Goal: Information Seeking & Learning: Learn about a topic

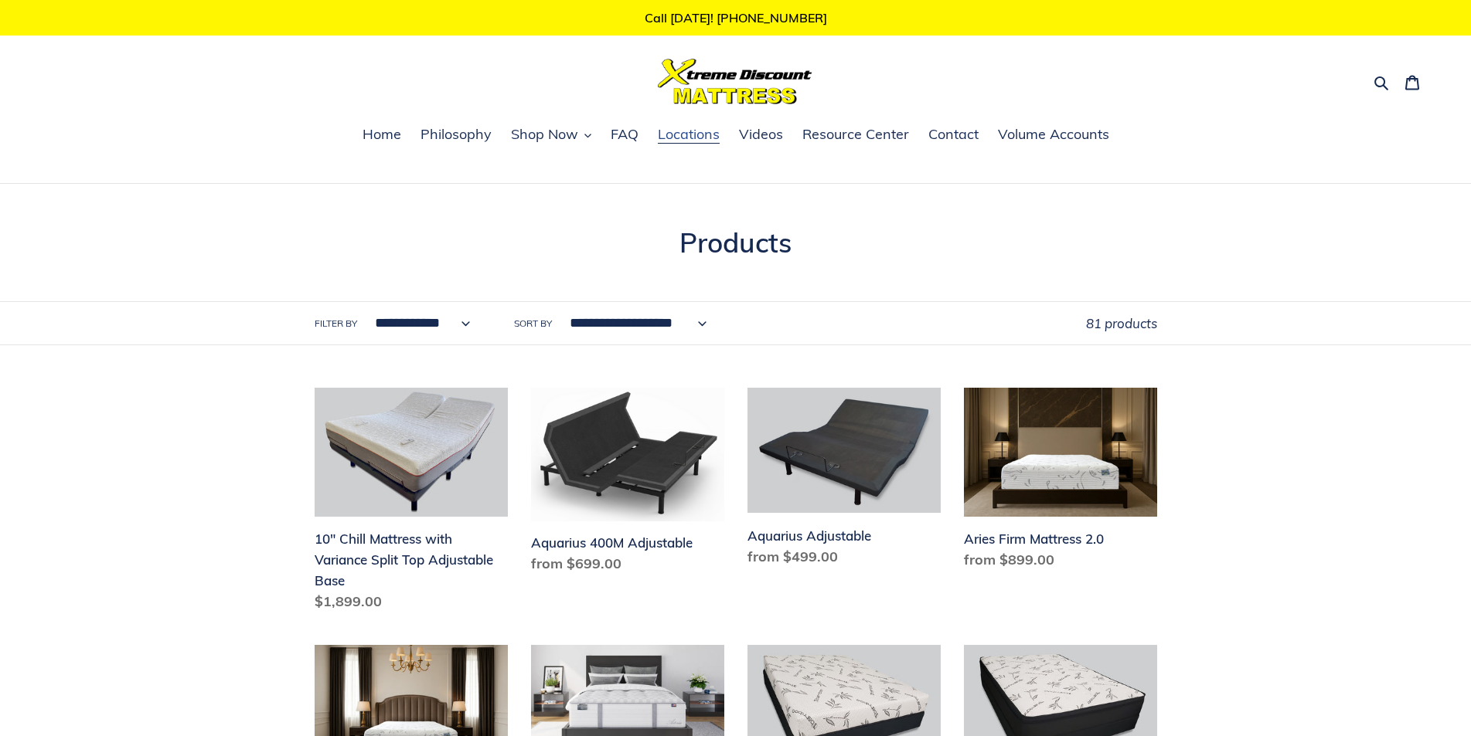
click at [695, 129] on span "Locations" at bounding box center [689, 134] width 62 height 19
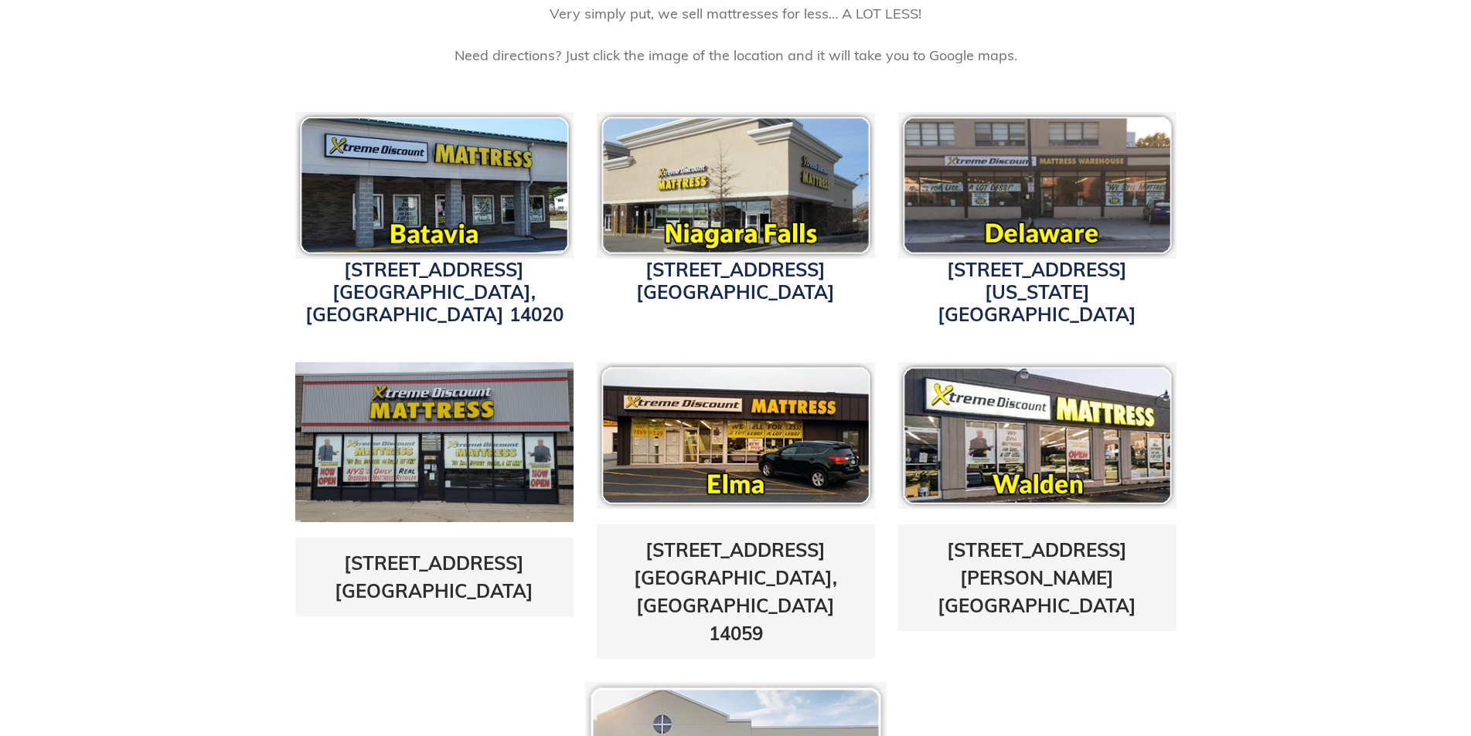
scroll to position [464, 0]
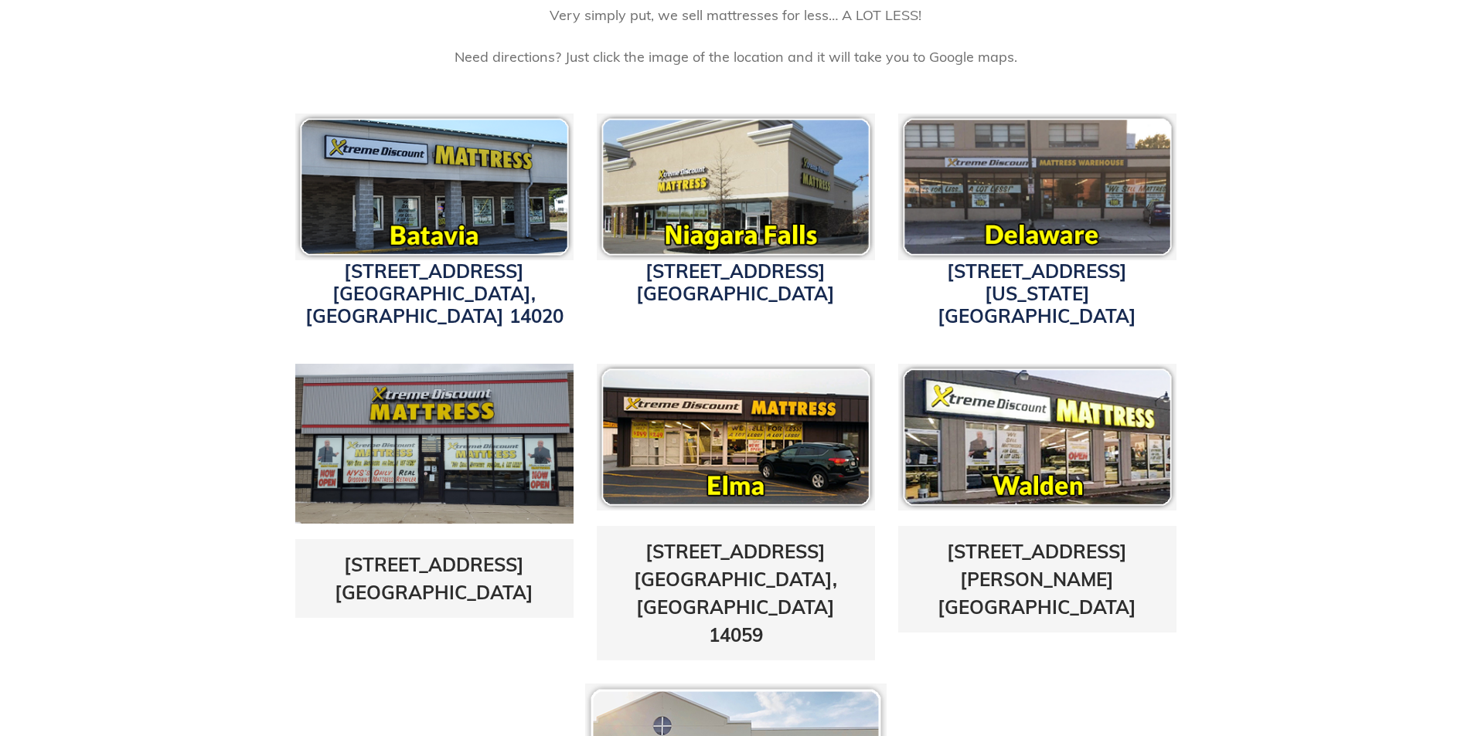
click at [417, 405] on img at bounding box center [434, 444] width 278 height 160
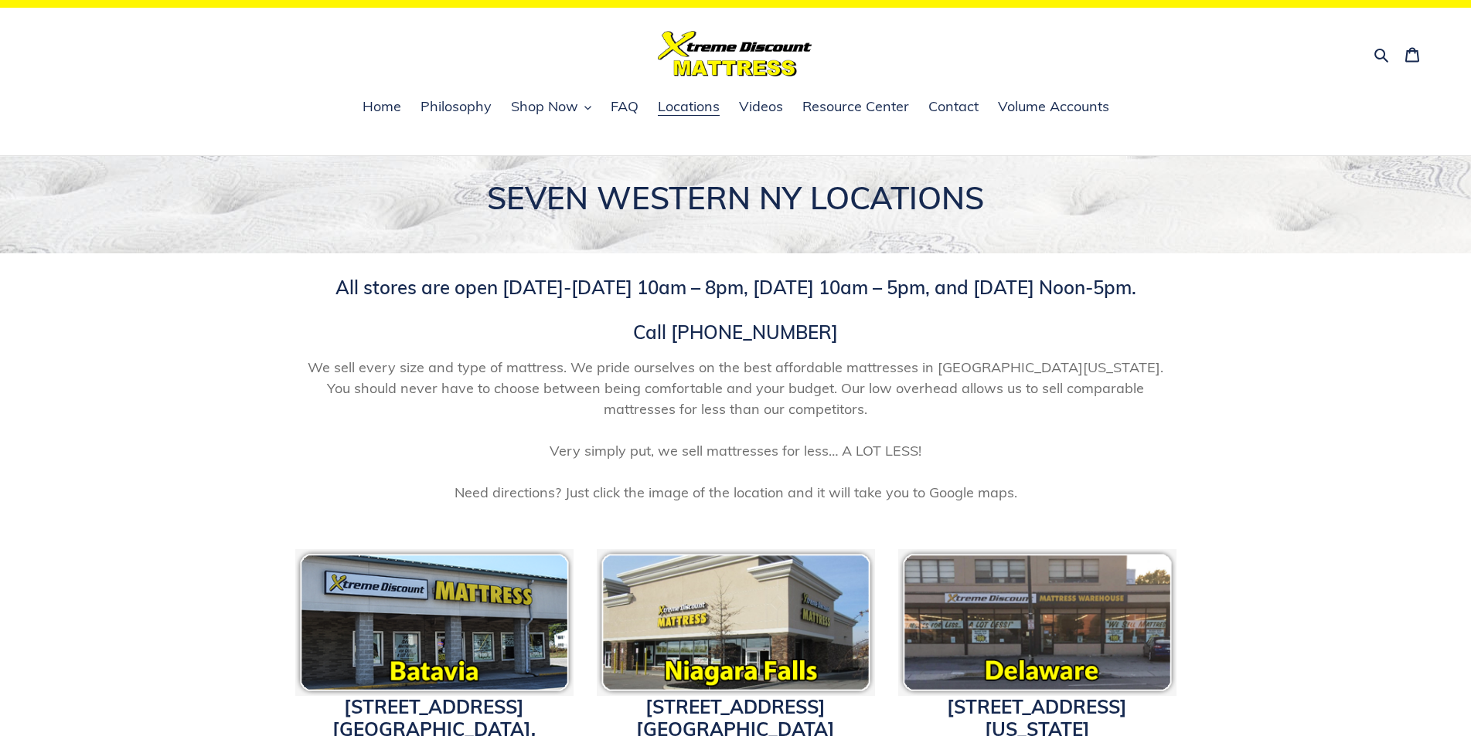
scroll to position [0, 0]
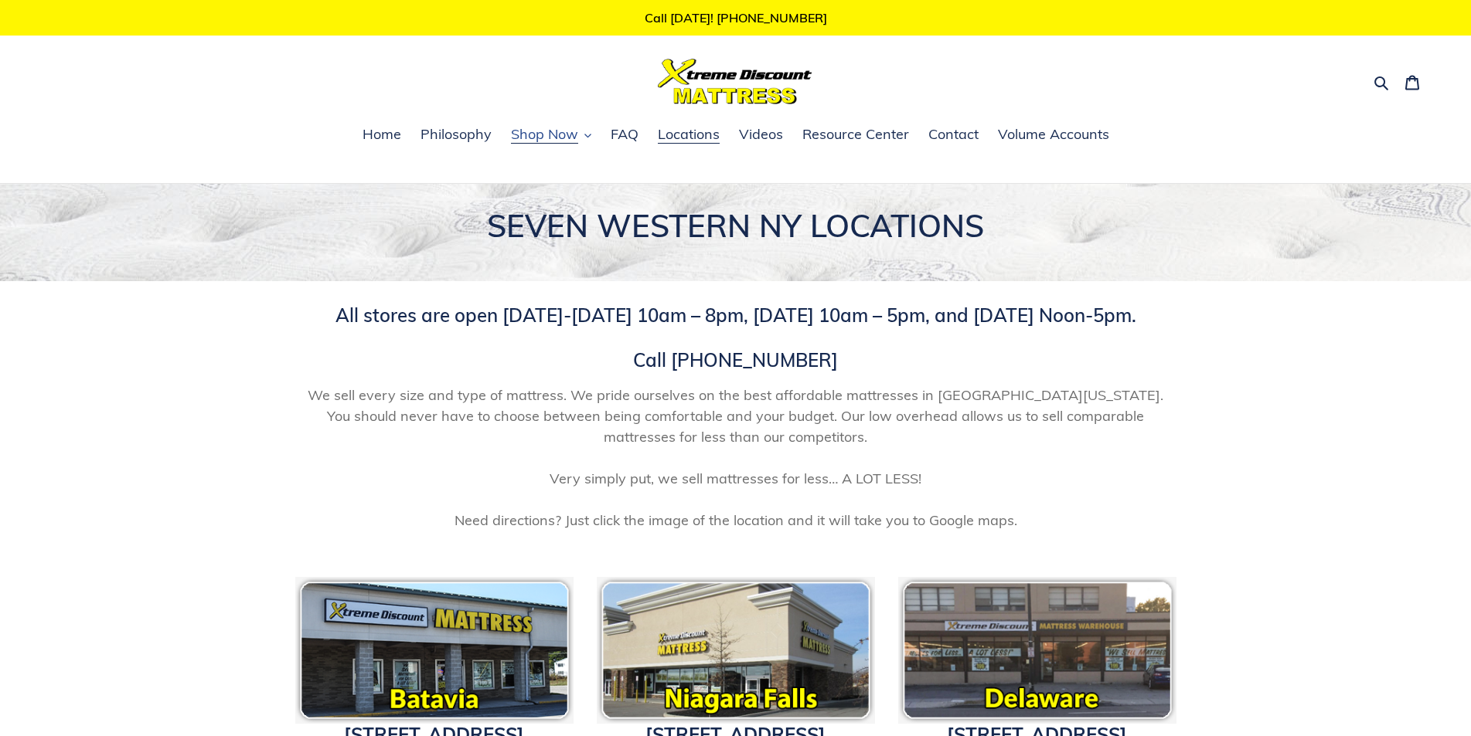
click at [587, 136] on button "Shop Now" at bounding box center [551, 135] width 96 height 23
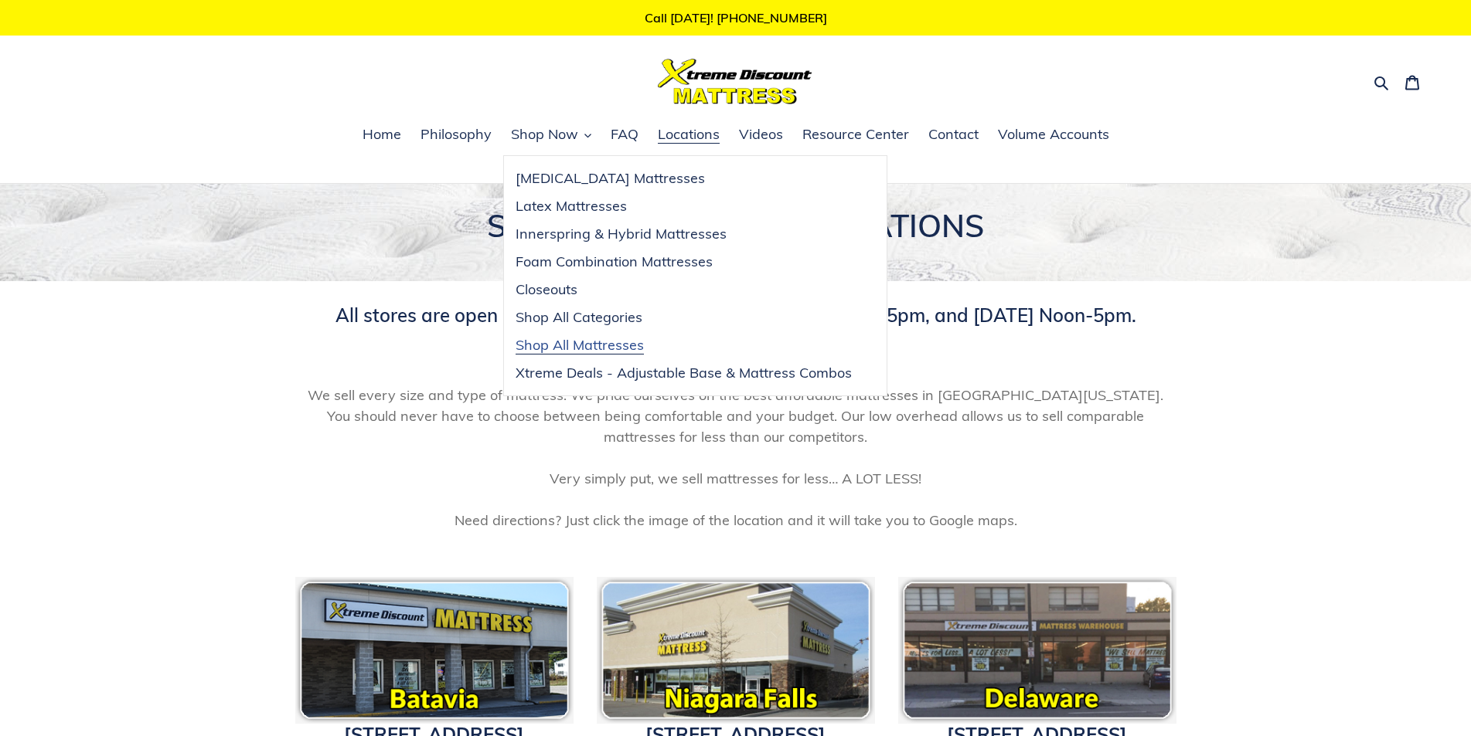
click at [626, 347] on span "Shop All Mattresses" at bounding box center [579, 345] width 128 height 19
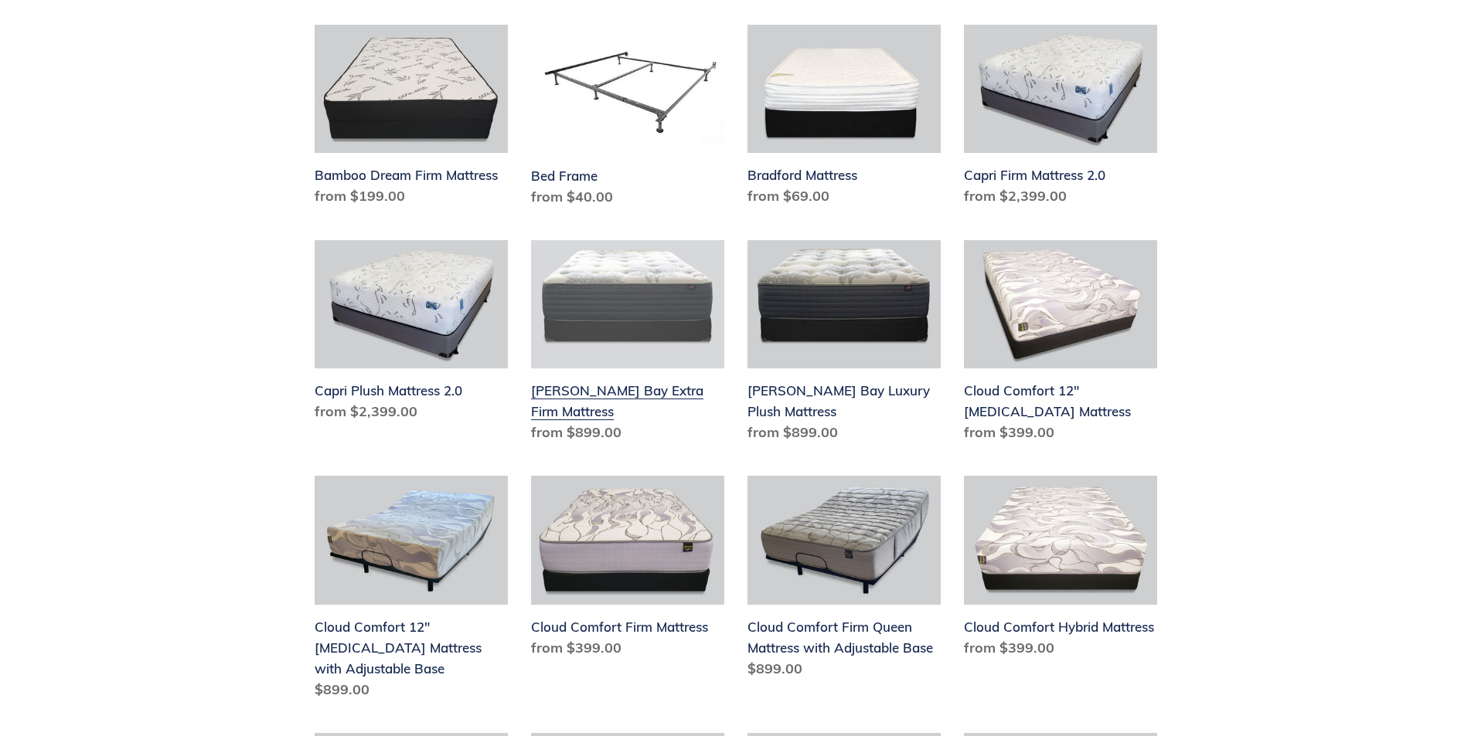
scroll to position [1005, 0]
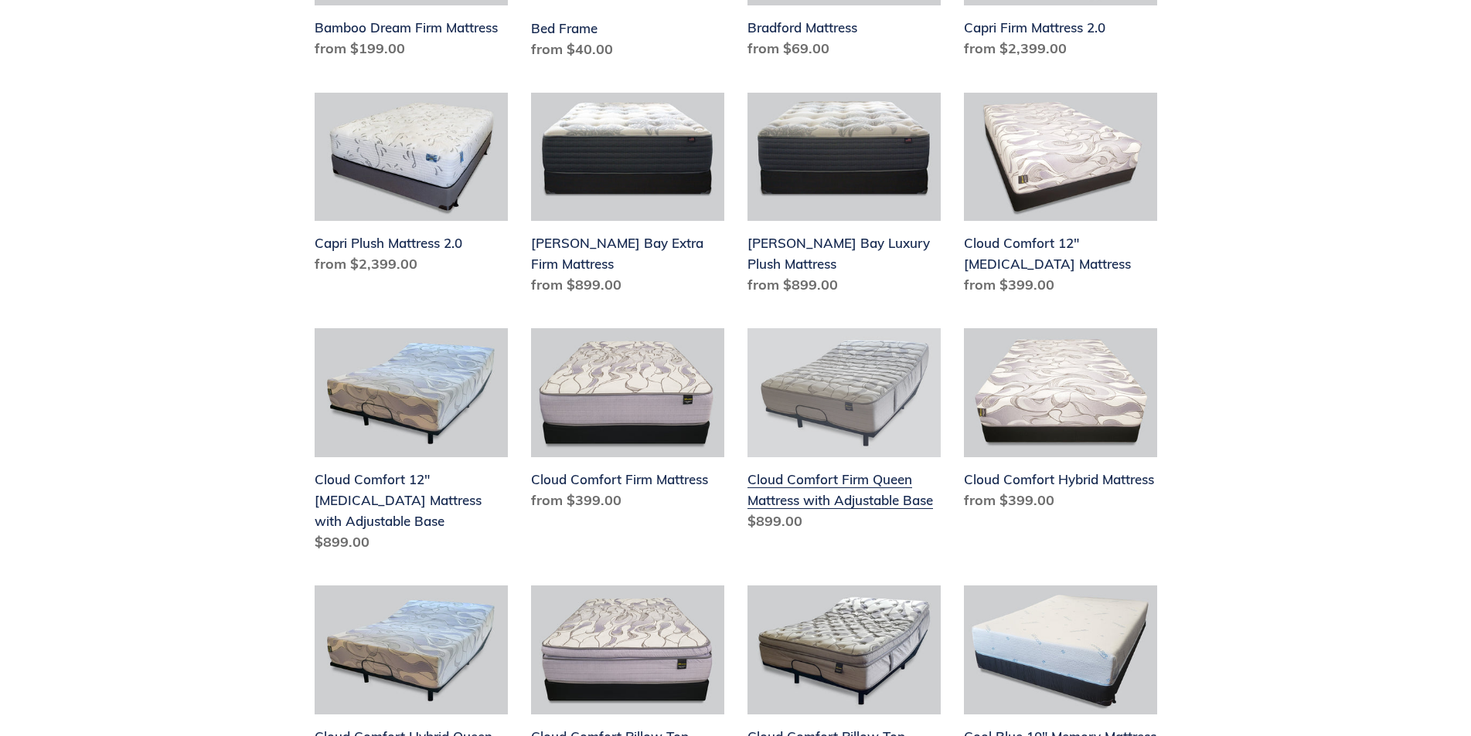
click at [855, 403] on link "Cloud Comfort Firm Queen Mattress with Adjustable Base" at bounding box center [843, 432] width 193 height 209
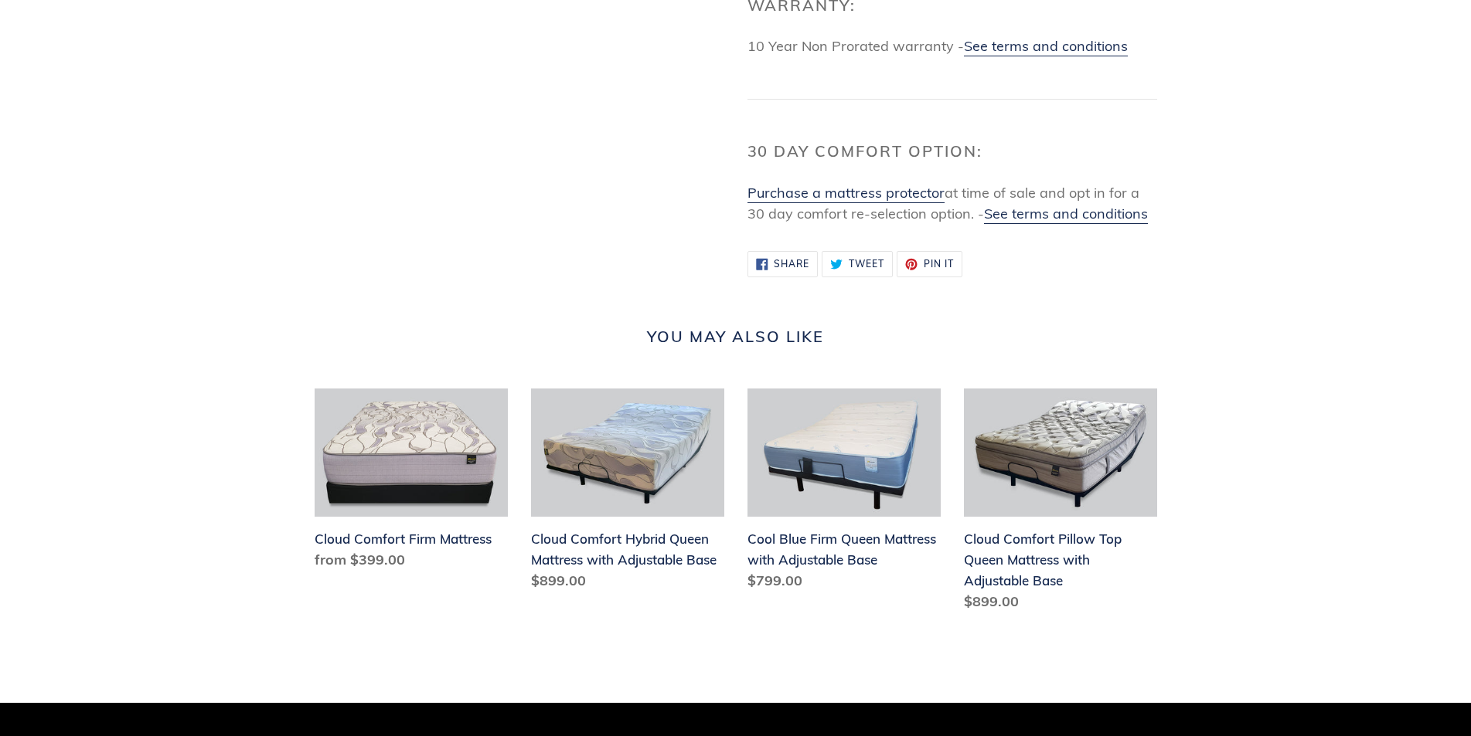
scroll to position [1236, 0]
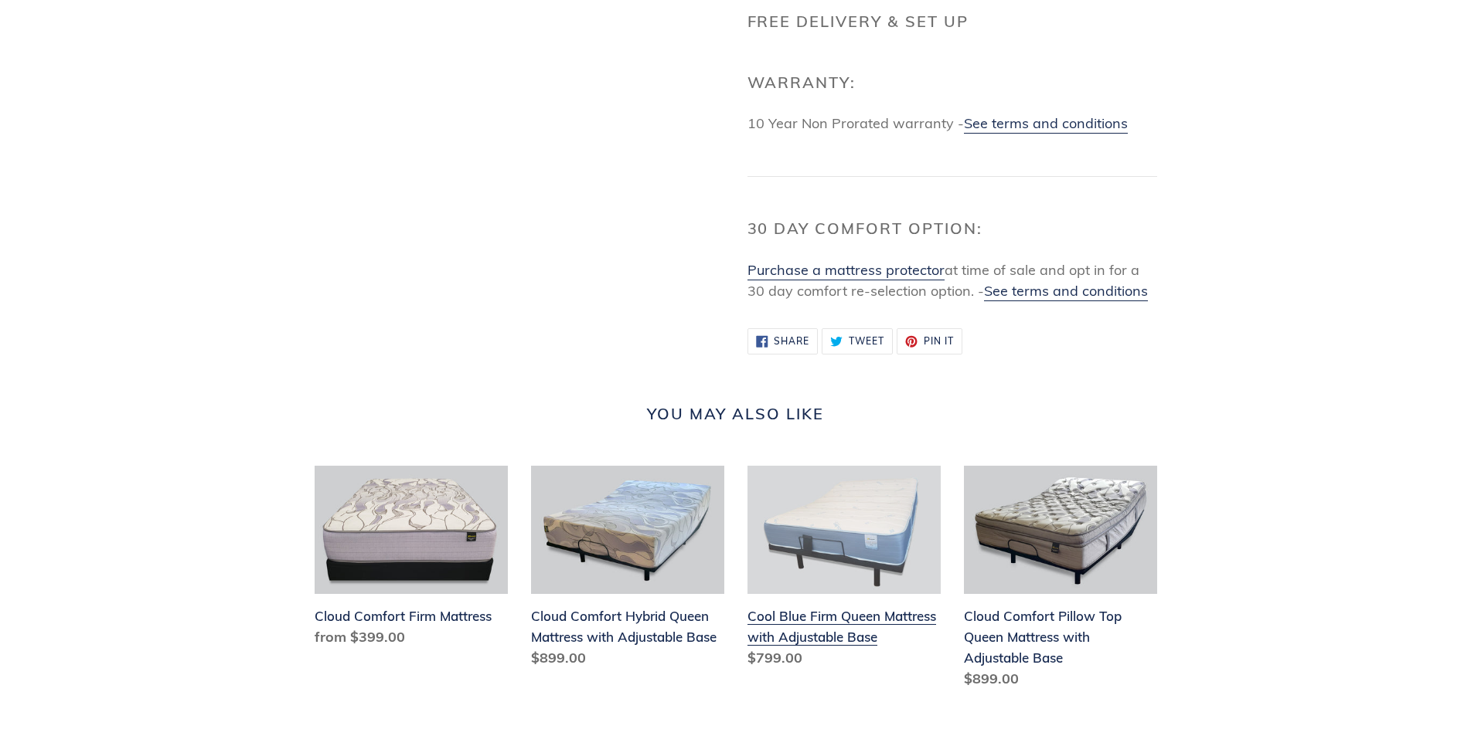
click at [864, 572] on link "Cool Blue Firm Queen Mattress with Adjustable Base" at bounding box center [843, 570] width 193 height 209
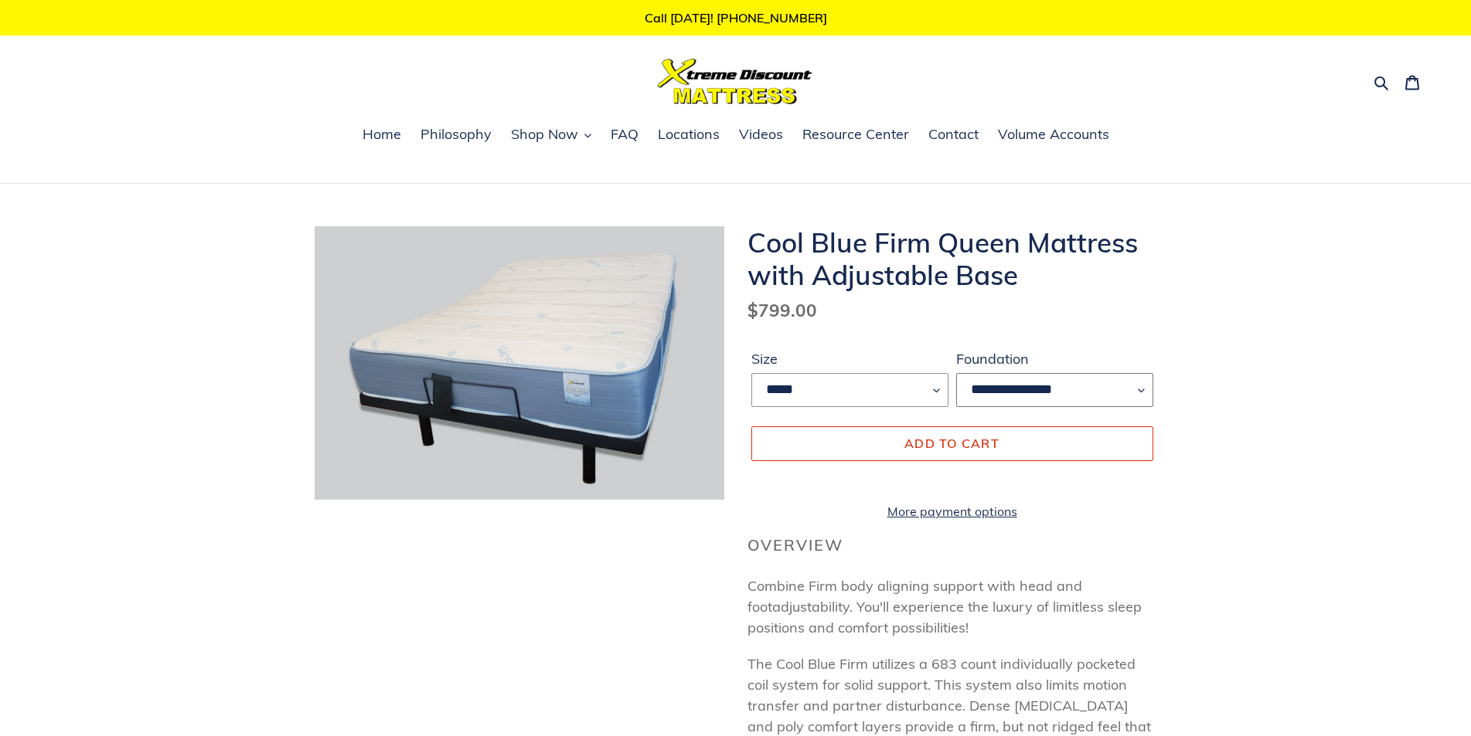
click at [1141, 390] on select "**********" at bounding box center [1054, 390] width 197 height 34
click at [1144, 390] on select "**********" at bounding box center [1054, 390] width 197 height 34
click at [935, 390] on select "*****" at bounding box center [849, 390] width 197 height 34
drag, startPoint x: 590, startPoint y: 135, endPoint x: 588, endPoint y: 125, distance: 10.2
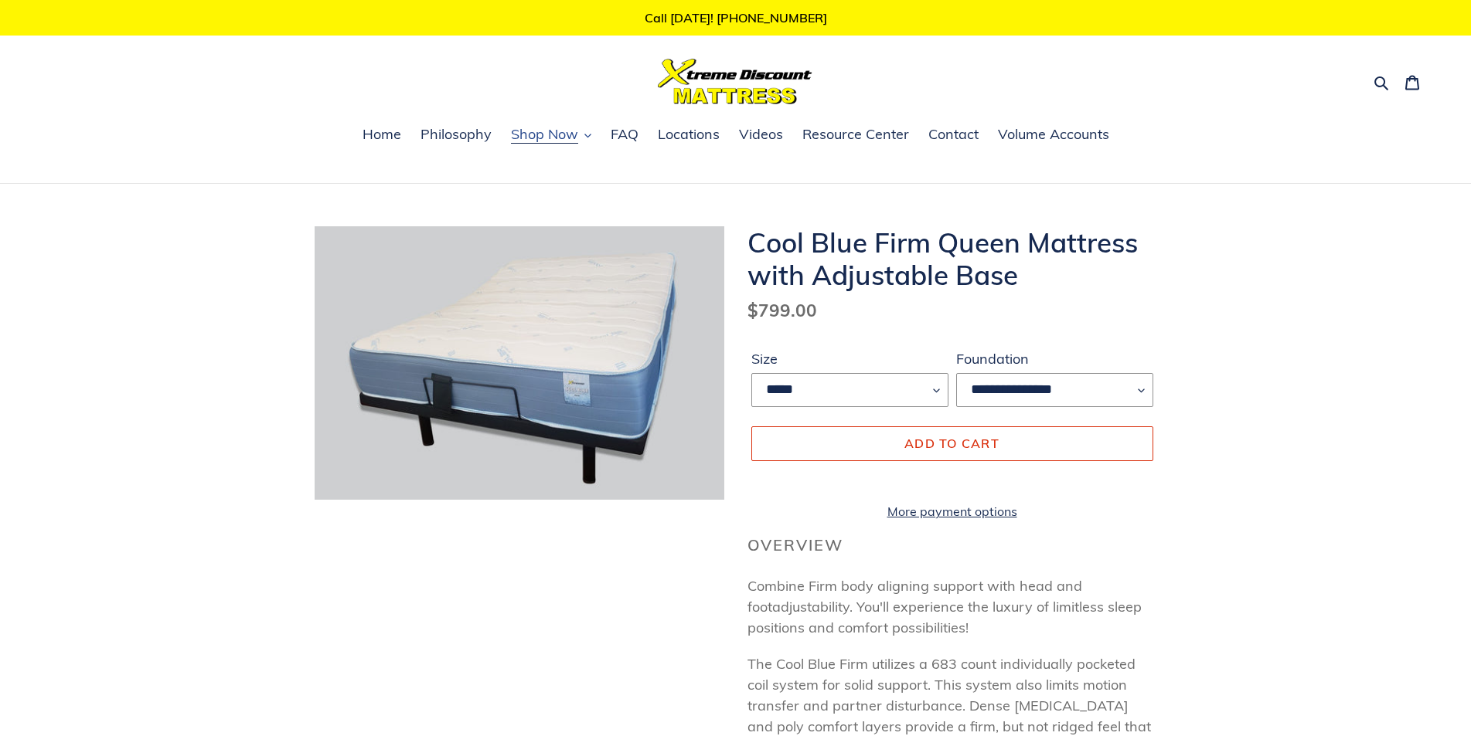
click at [590, 134] on icon "button" at bounding box center [587, 135] width 7 height 7
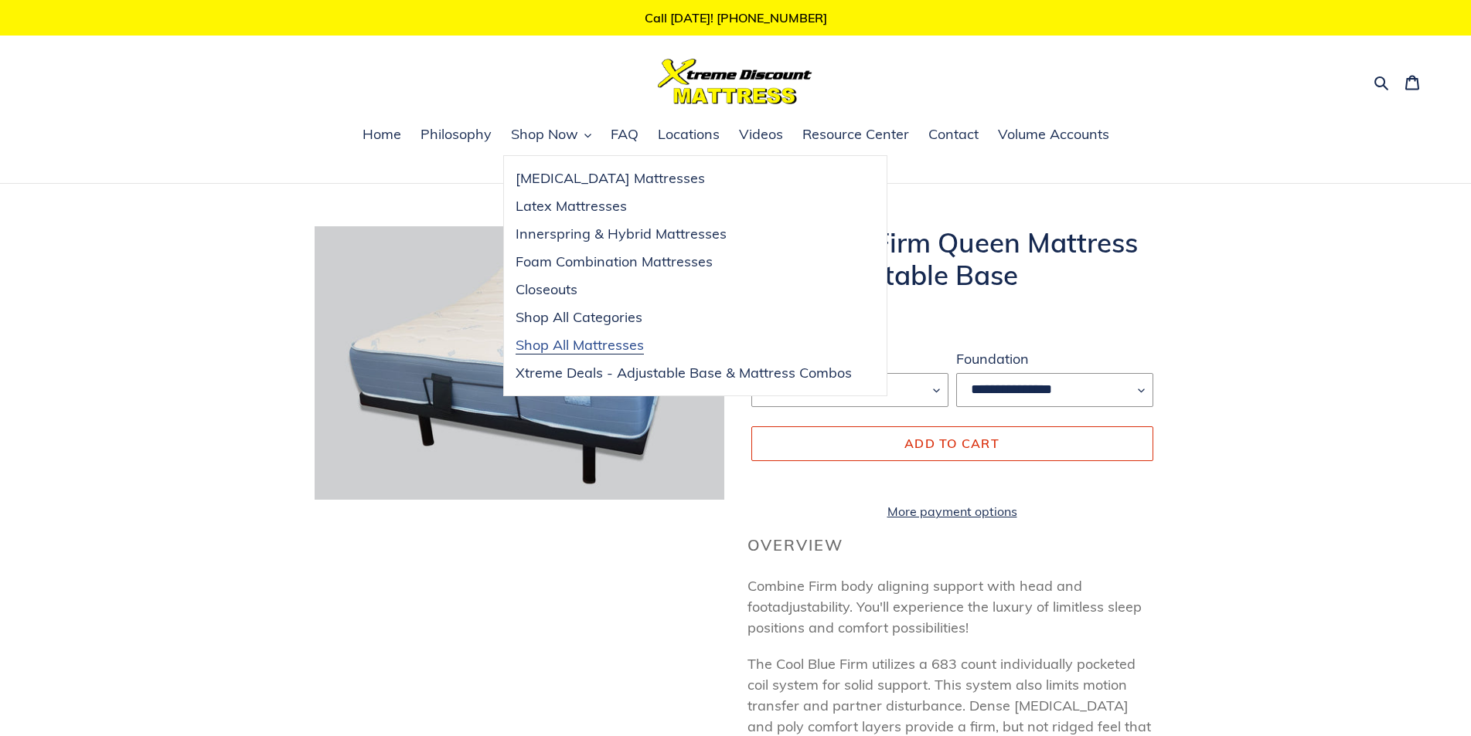
click at [602, 345] on span "Shop All Mattresses" at bounding box center [579, 345] width 128 height 19
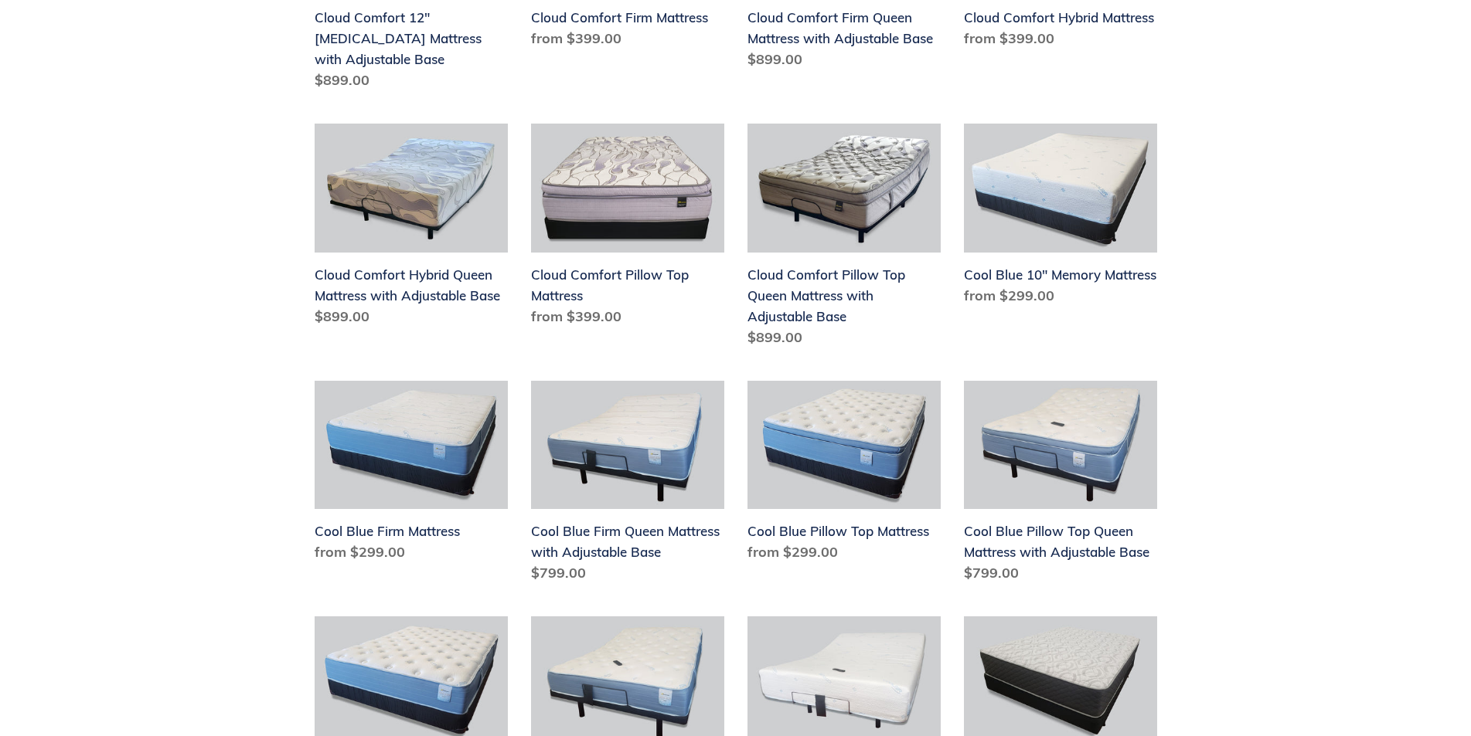
scroll to position [1700, 0]
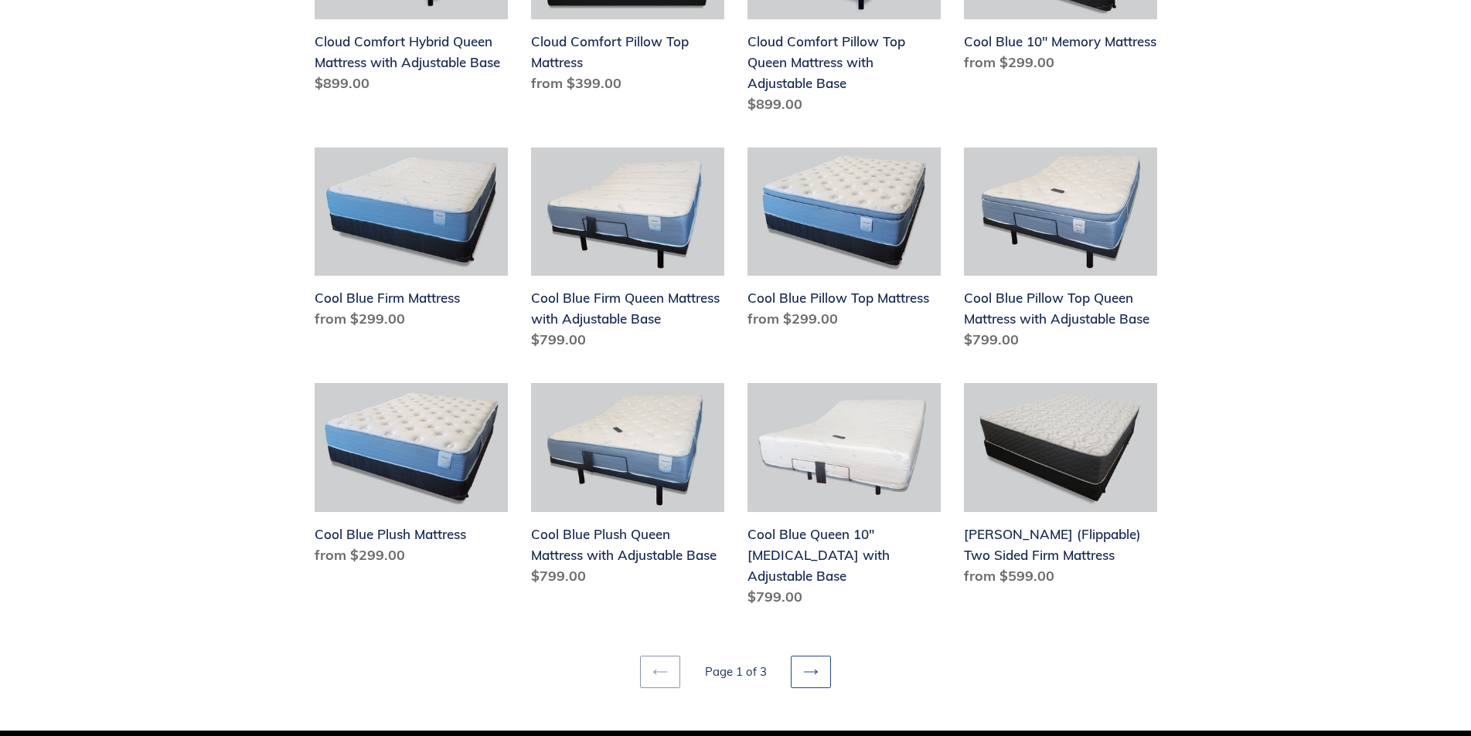
click at [816, 665] on icon at bounding box center [810, 672] width 15 height 15
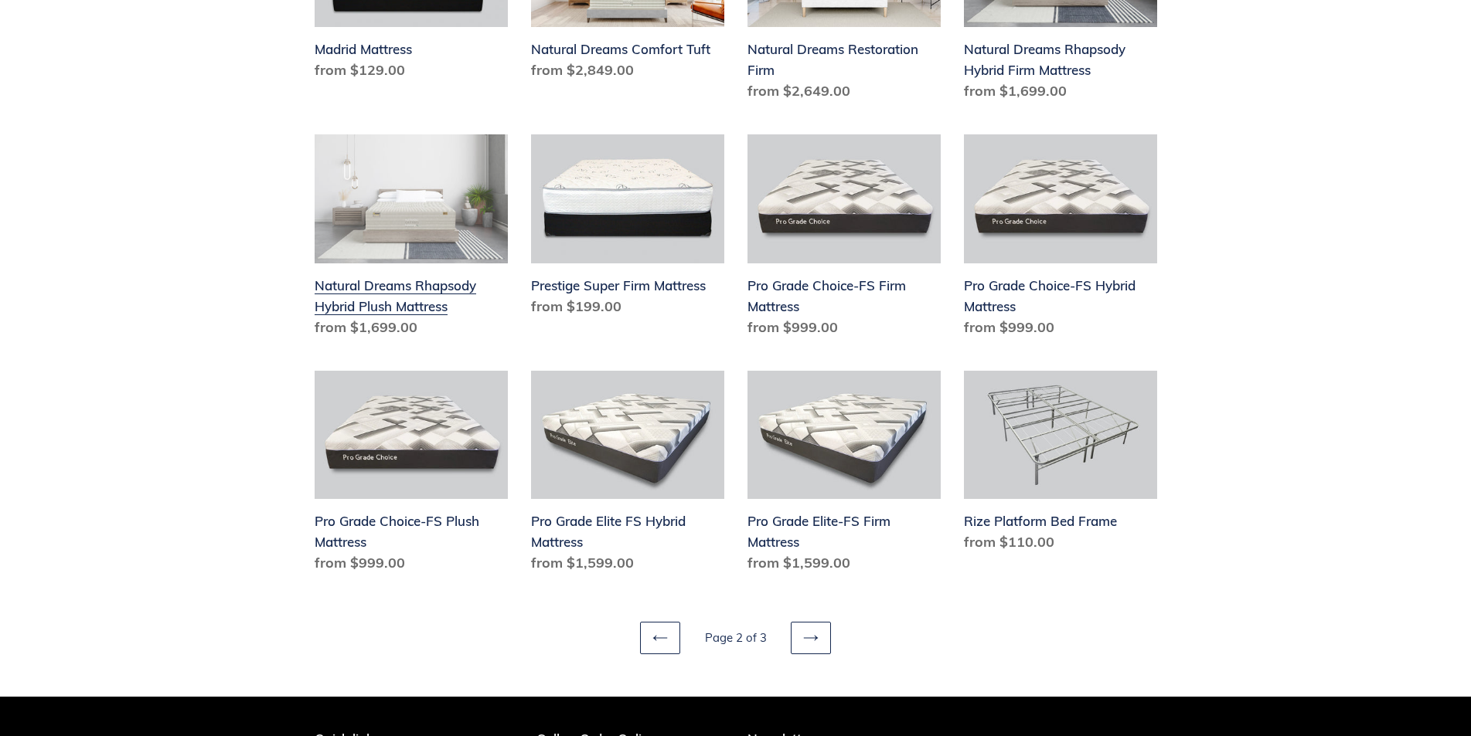
scroll to position [1777, 0]
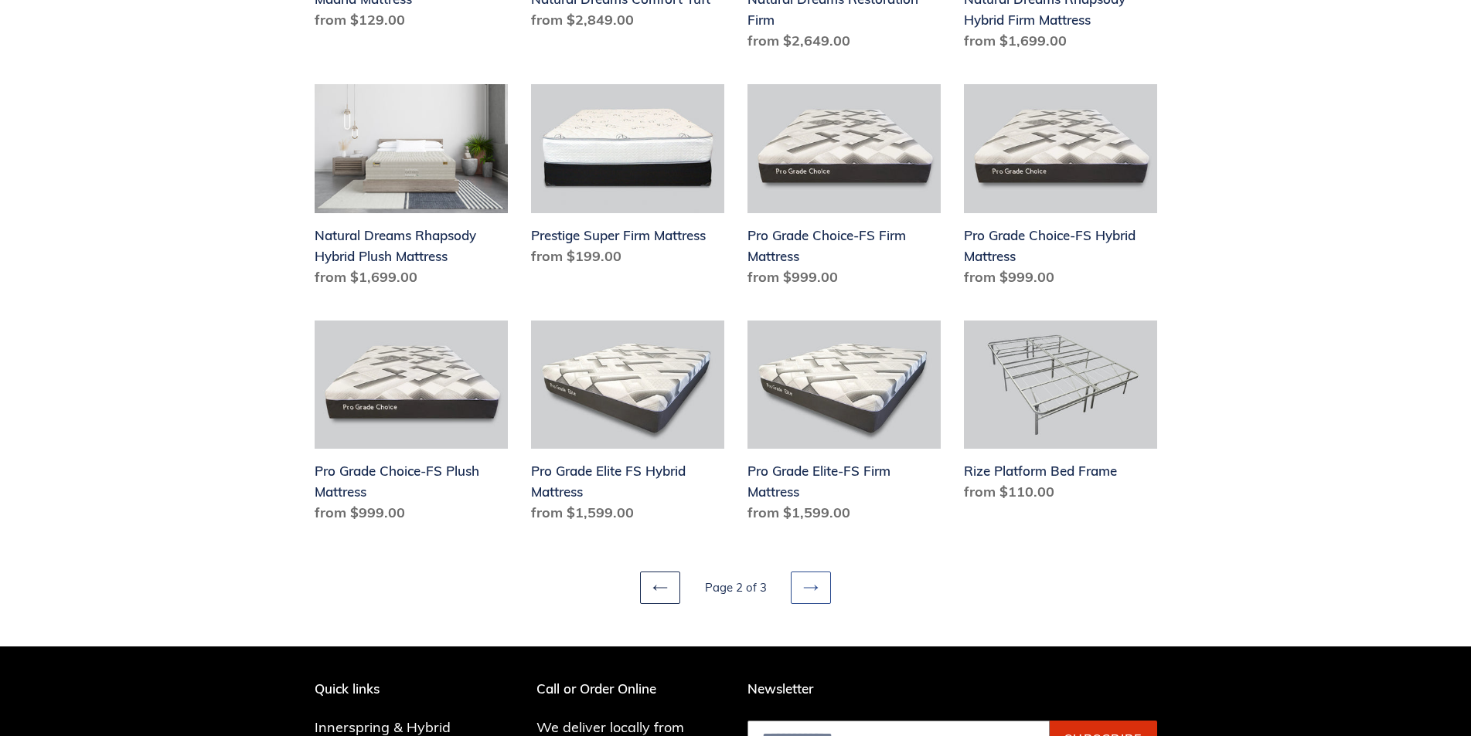
click at [811, 596] on icon at bounding box center [810, 587] width 15 height 15
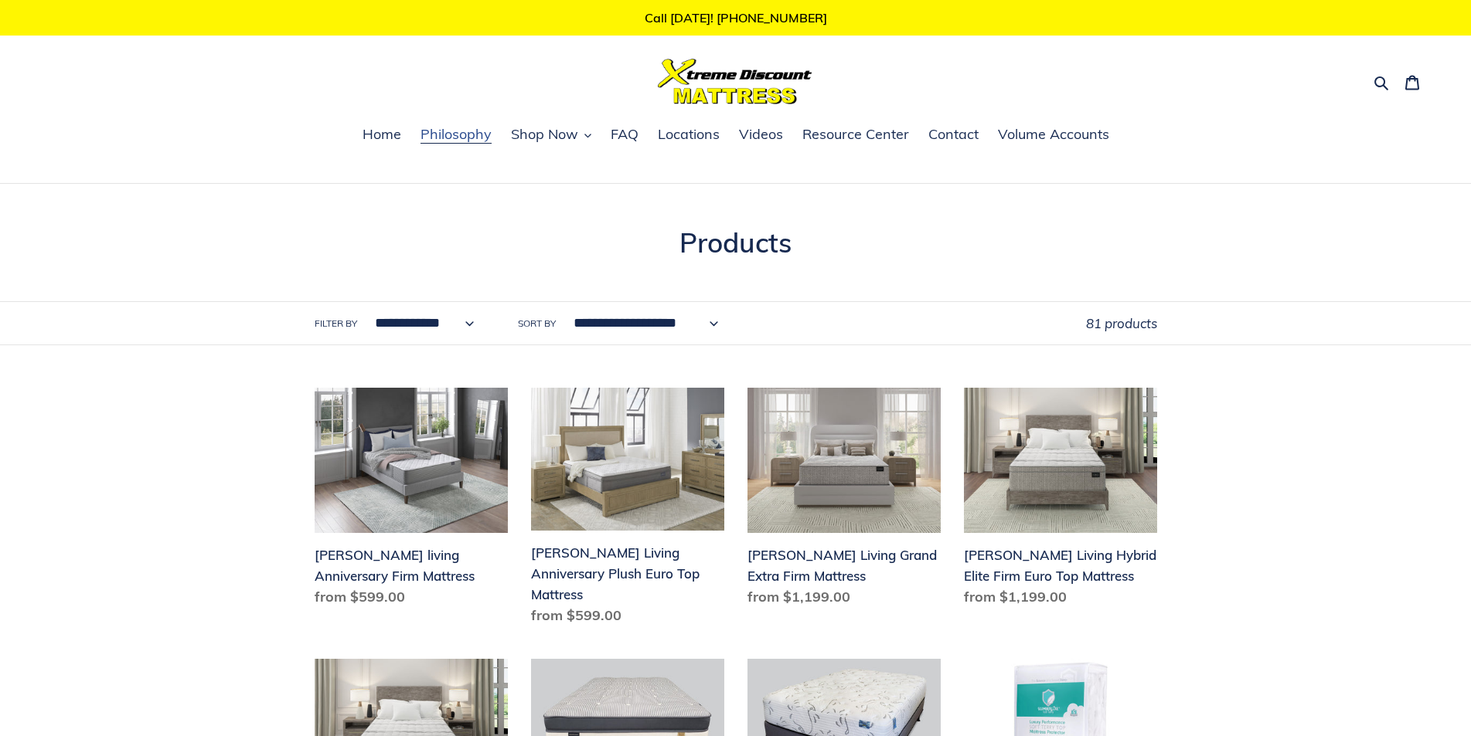
click at [453, 132] on span "Philosophy" at bounding box center [455, 134] width 71 height 19
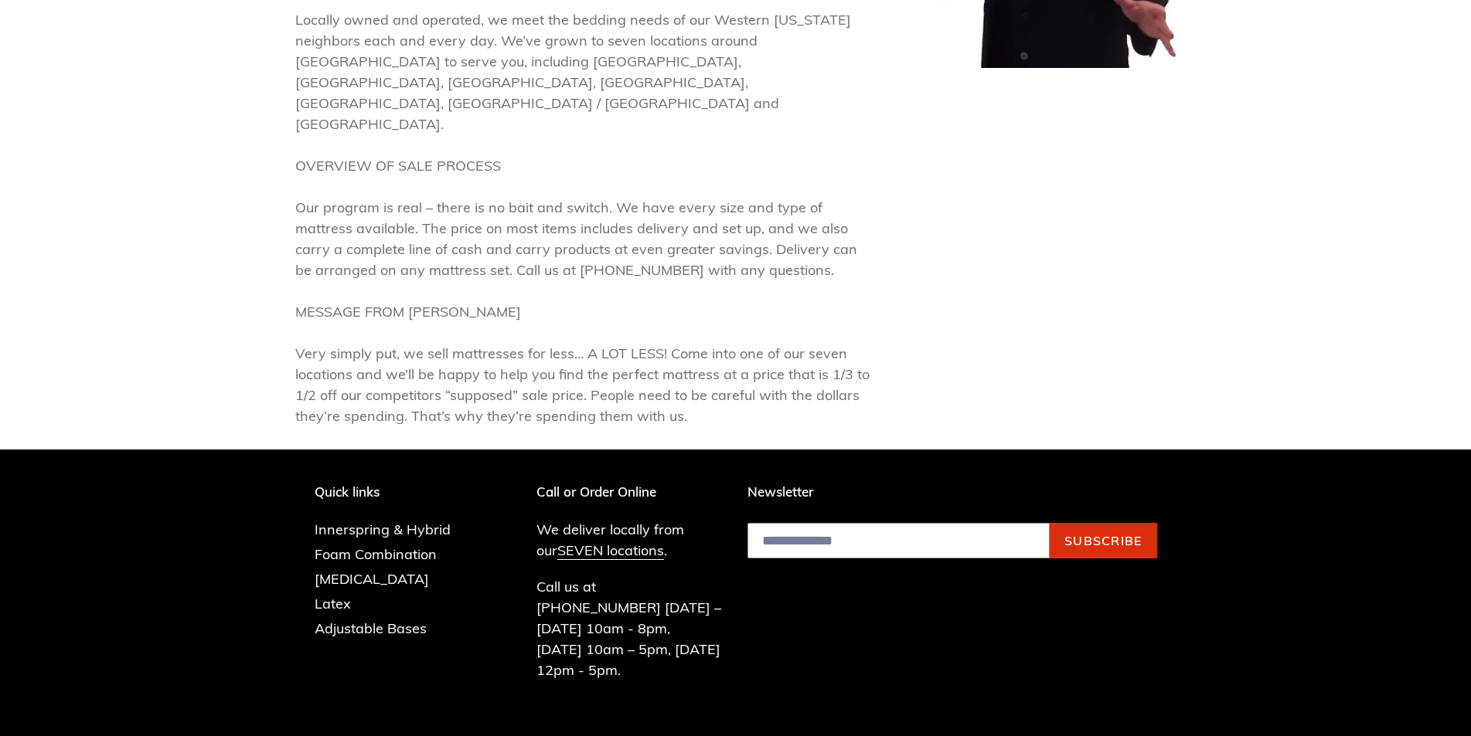
scroll to position [587, 0]
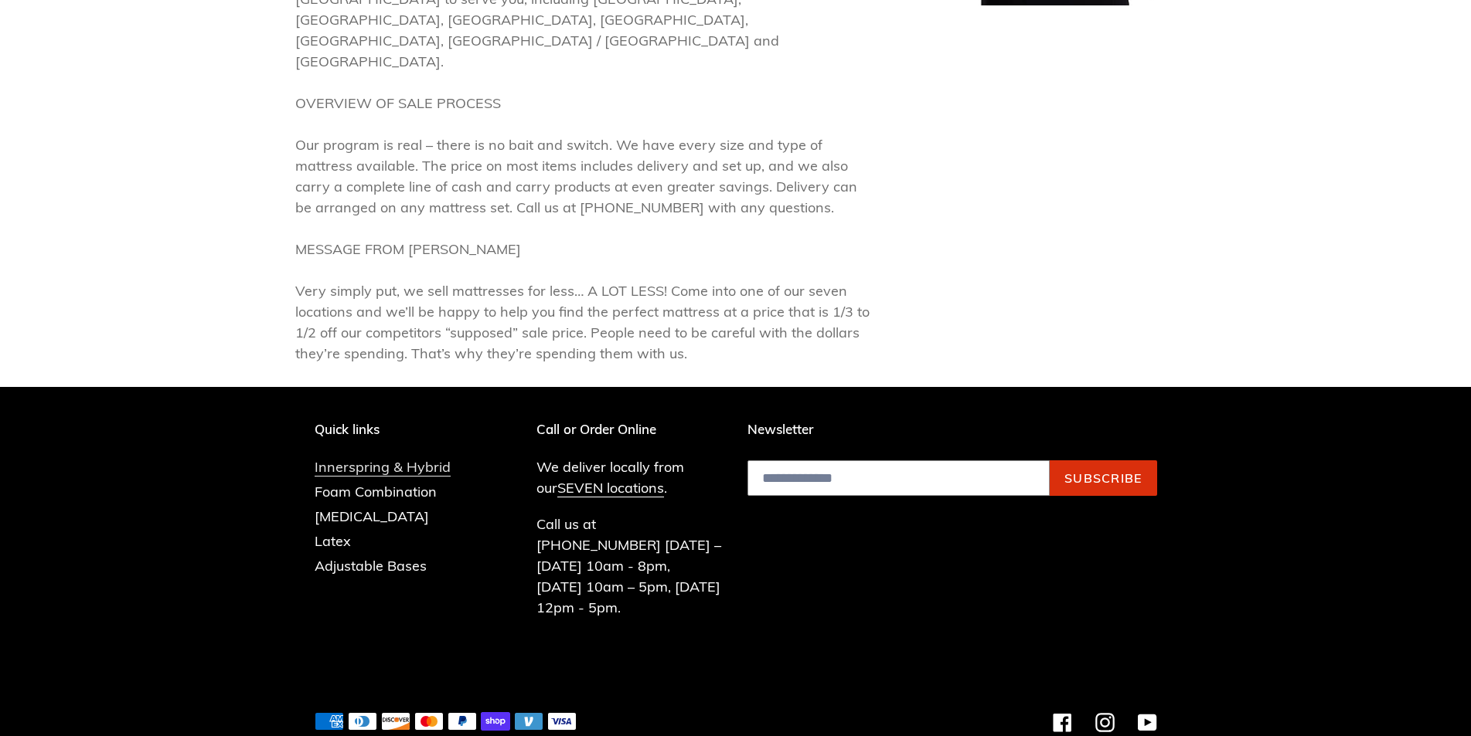
click at [431, 458] on link "Innerspring & Hybrid" at bounding box center [383, 467] width 136 height 19
